Goal: Task Accomplishment & Management: Complete application form

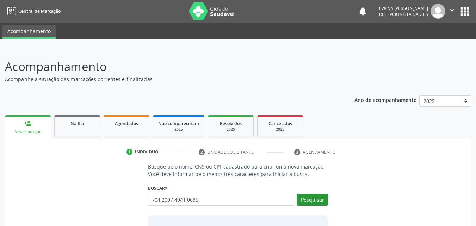
type input "704 2007 4941 0685"
click at [320, 197] on button "Pesquisar" at bounding box center [312, 199] width 31 height 12
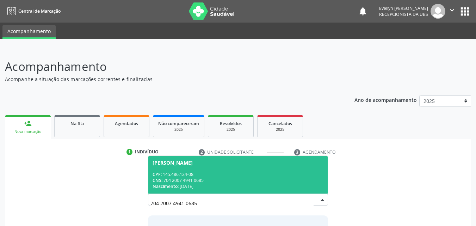
click at [266, 171] on div "CPF: 145.486.124-08" at bounding box center [238, 174] width 171 height 6
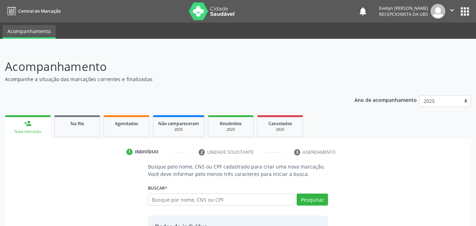
scroll to position [67, 0]
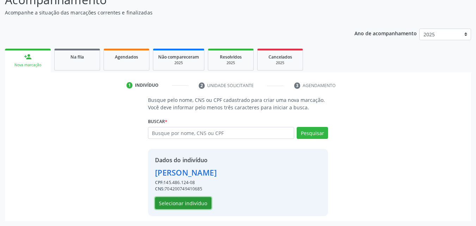
click at [172, 207] on button "Selecionar indivíduo" at bounding box center [183, 203] width 56 height 12
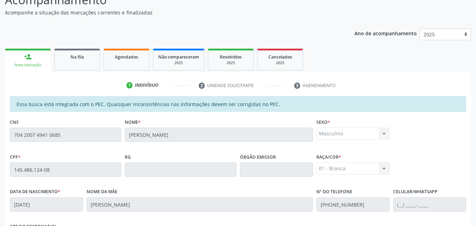
scroll to position [186, 0]
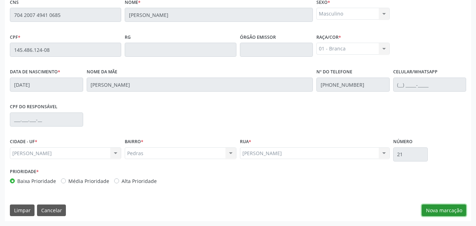
click at [443, 216] on button "Nova marcação" at bounding box center [444, 210] width 44 height 12
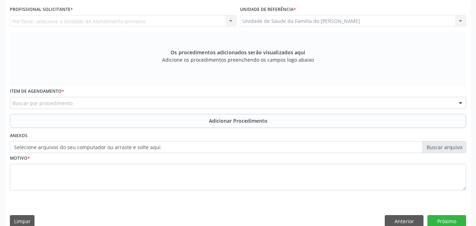
scroll to position [159, 0]
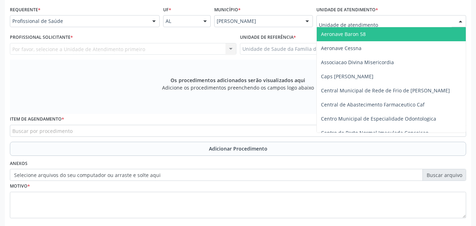
click at [398, 23] on div at bounding box center [391, 21] width 150 height 12
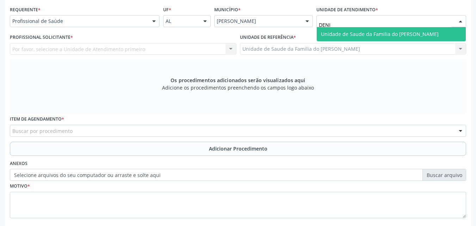
type input "[PERSON_NAME]"
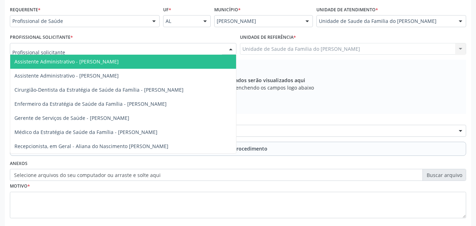
click at [164, 45] on div at bounding box center [123, 49] width 227 height 12
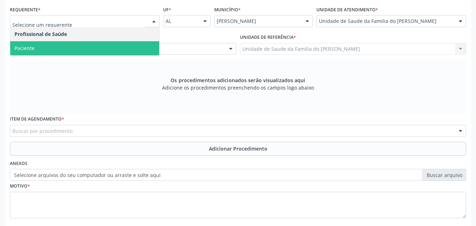
click at [49, 49] on span "Paciente" at bounding box center [84, 48] width 149 height 14
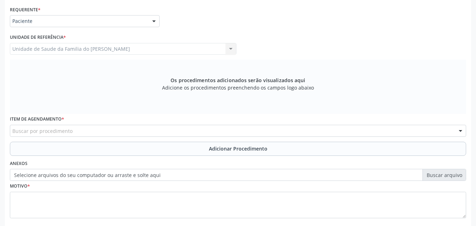
click at [63, 125] on div "Buscar por procedimento" at bounding box center [238, 131] width 456 height 12
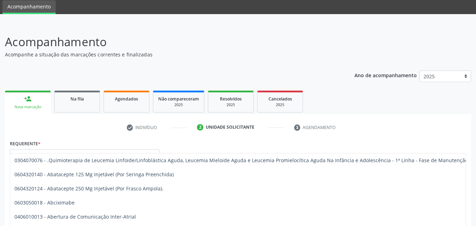
scroll to position [36, 0]
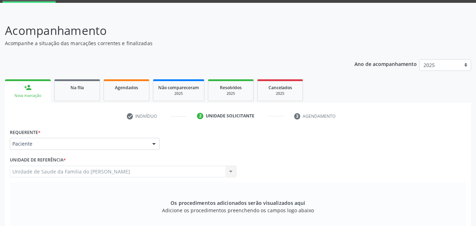
click at [32, 91] on link "person_add Nova marcação" at bounding box center [28, 91] width 46 height 24
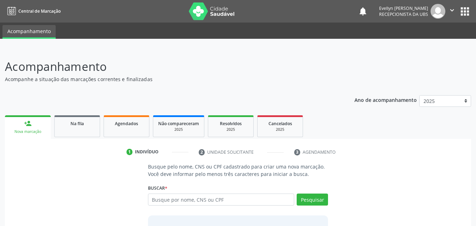
click at [161, 196] on input "text" at bounding box center [221, 199] width 147 height 12
type input "705005439862450"
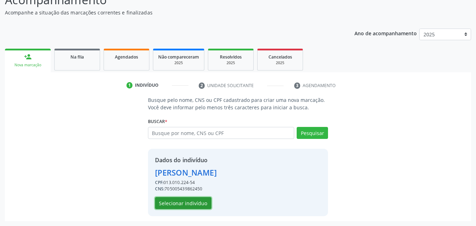
click at [163, 206] on button "Selecionar indivíduo" at bounding box center [183, 203] width 56 height 12
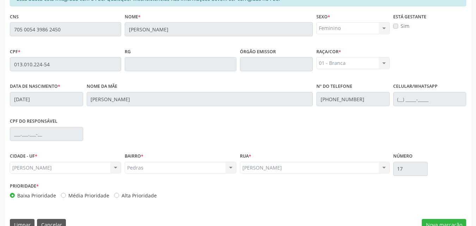
scroll to position [186, 0]
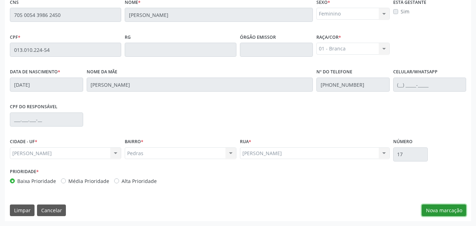
click at [437, 209] on button "Nova marcação" at bounding box center [444, 210] width 44 height 12
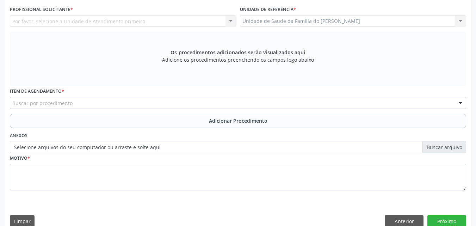
scroll to position [100, 0]
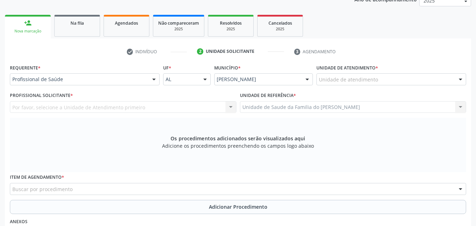
click at [405, 80] on div "Unidade de atendimento" at bounding box center [391, 79] width 150 height 12
type input "[PERSON_NAME]"
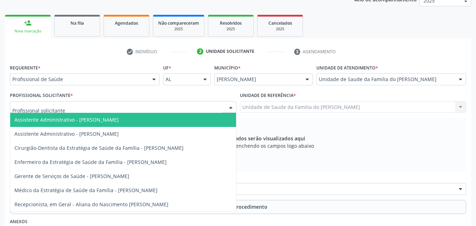
click at [155, 109] on div at bounding box center [123, 107] width 227 height 12
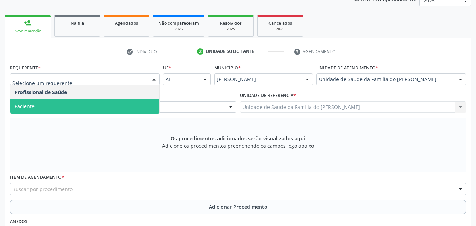
click at [123, 107] on span "Paciente" at bounding box center [84, 106] width 149 height 14
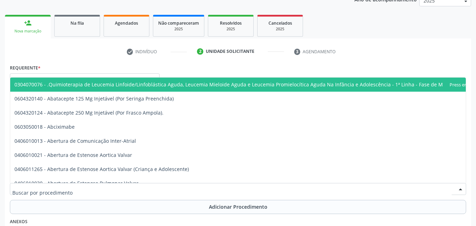
click at [99, 190] on div at bounding box center [238, 189] width 456 height 12
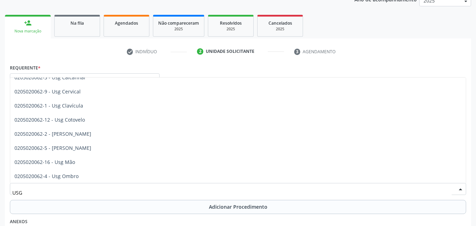
scroll to position [49, 0]
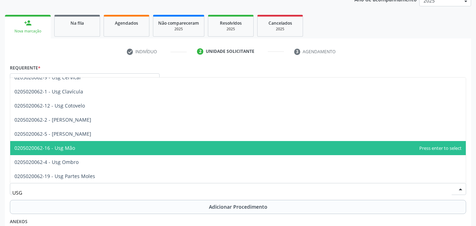
type input "USG"
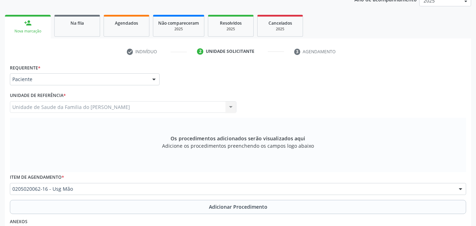
scroll to position [0, 0]
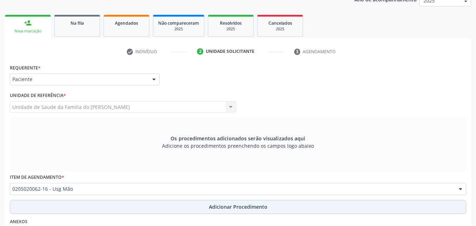
click at [99, 209] on button "Adicionar Procedimento" at bounding box center [238, 207] width 456 height 14
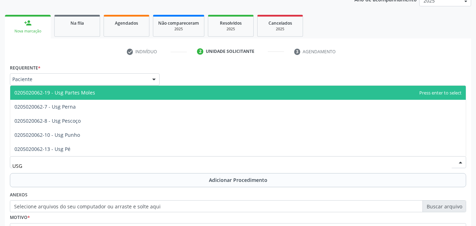
type input "USG P"
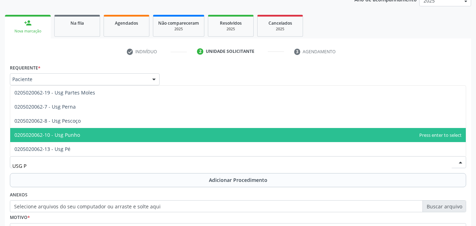
click at [87, 128] on span "0205020062-10 - Usg Punho" at bounding box center [238, 135] width 456 height 14
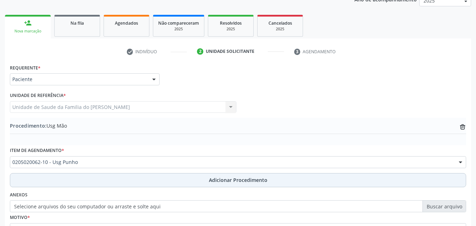
click at [98, 184] on button "Adicionar Procedimento" at bounding box center [238, 180] width 456 height 14
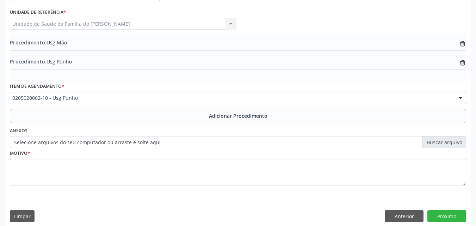
scroll to position [190, 0]
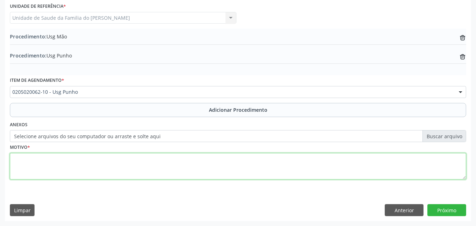
click at [306, 163] on textarea at bounding box center [238, 166] width 456 height 27
click at [257, 161] on textarea "AUDIAR INFLAMAÇÃO DOS PUNHOS E MÃOS E O BSERVAR PSSIVEIS ALTERAÇÕES NOS PÓS-OPE…" at bounding box center [238, 166] width 456 height 27
click at [212, 158] on textarea "AUDIAR INFLAMAÇÃO DOS PUNHOS E MÃOS E O BSERVAR PSSIVEIS ALTERAÇÕES NOS PÓS-OPE…" at bounding box center [238, 166] width 456 height 27
click at [267, 160] on textarea "AUDIAR INFLAMAÇÃO DOS PUNHOS E MÃOS E O BSERVAR PSSIVEIS ALTERAÇÕES NO PÓS-OPER…" at bounding box center [238, 166] width 456 height 27
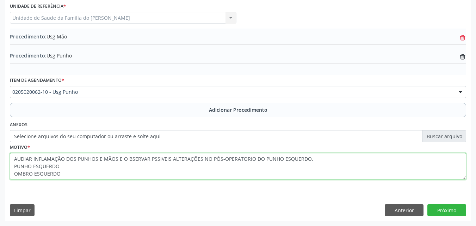
type textarea "AUDIAR INFLAMAÇÃO DOS PUNHOS E MÃOS E O BSERVAR PSSIVEIS ALTERAÇÕES NO PÓS-OPER…"
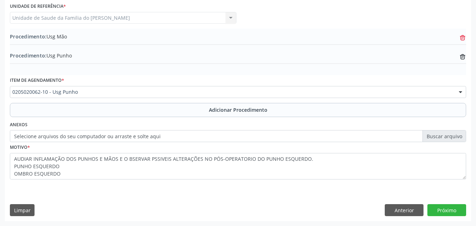
click at [462, 38] on icon at bounding box center [462, 37] width 5 height 3
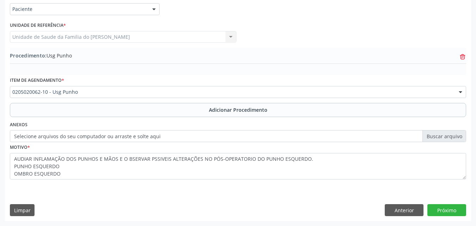
scroll to position [171, 0]
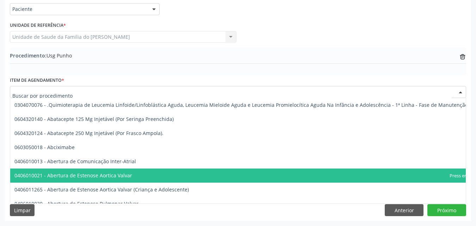
type input "O"
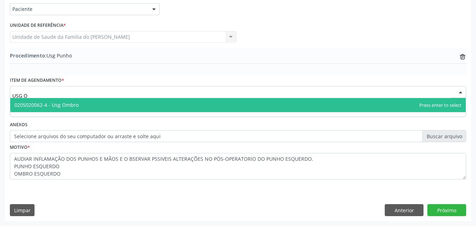
type input "USG OM"
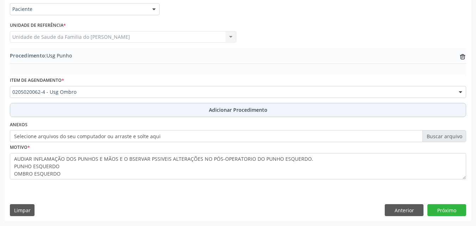
click at [100, 113] on button "Adicionar Procedimento" at bounding box center [238, 110] width 456 height 14
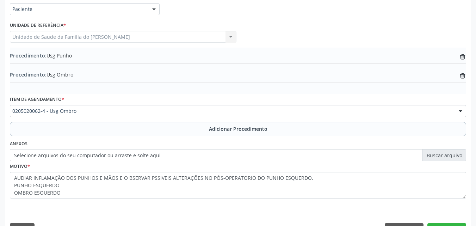
scroll to position [190, 0]
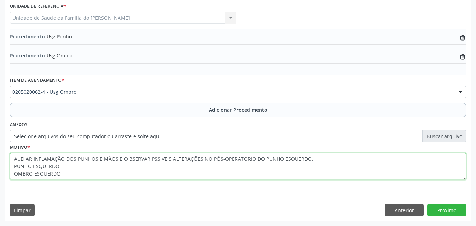
click at [222, 176] on textarea "AUDIAR INFLAMAÇÃO DOS PUNHOS E MÃOS E O BSERVAR PSSIVEIS ALTERAÇÕES NO PÓS-OPER…" at bounding box center [238, 166] width 456 height 27
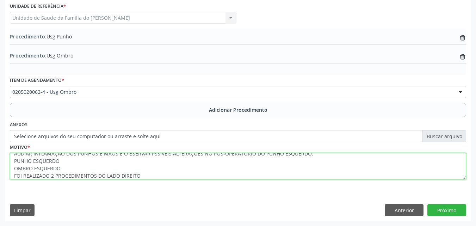
click at [14, 175] on textarea "AUDIAR INFLAMAÇÃO DOS PUNHOS E MÃOS E O BSERVAR PSSIVEIS ALTERAÇÕES NO PÓS-OPER…" at bounding box center [238, 166] width 456 height 27
click at [42, 176] on textarea "AUDIAR INFLAMAÇÃO DOS PUNHOS E MÃOS E O BSERVAR PSSIVEIS ALTERAÇÕES NO PÓS-OPER…" at bounding box center [238, 166] width 456 height 27
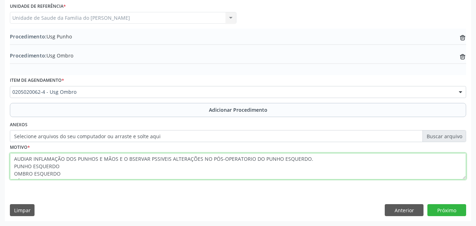
click at [153, 161] on textarea "AUDIAR INFLAMAÇÃO DOS PUNHOS E MÃOS E O BSERVAR PSSIVEIS ALTERAÇÕES NO PÓS-OPER…" at bounding box center [238, 166] width 456 height 27
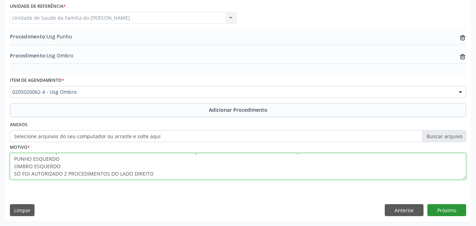
type textarea "AUDIAR INFLAMAÇÃO DOS PUNHOS E MÃOS E O BSERVAR POSSIVEIS ALTERAÇÕES NO PÓS-OPE…"
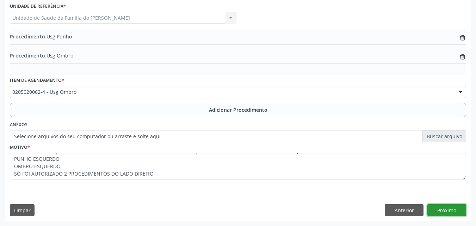
click at [450, 213] on button "Próximo" at bounding box center [446, 210] width 39 height 12
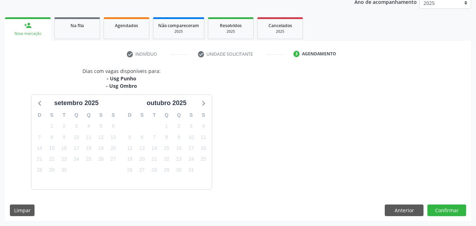
scroll to position [119, 0]
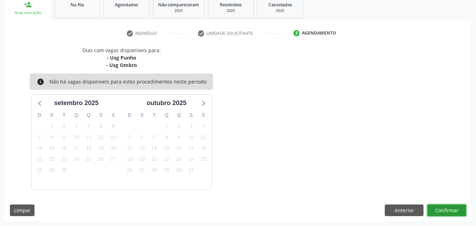
click at [445, 209] on button "Confirmar" at bounding box center [446, 210] width 39 height 12
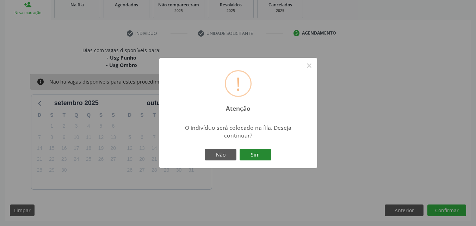
click at [255, 157] on button "Sim" at bounding box center [256, 155] width 32 height 12
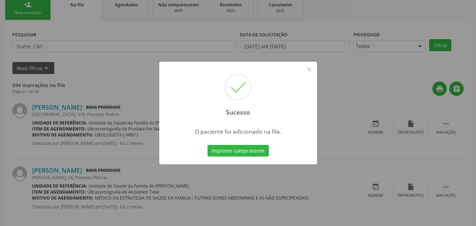
scroll to position [17, 0]
